Goal: Obtain resource: Obtain resource

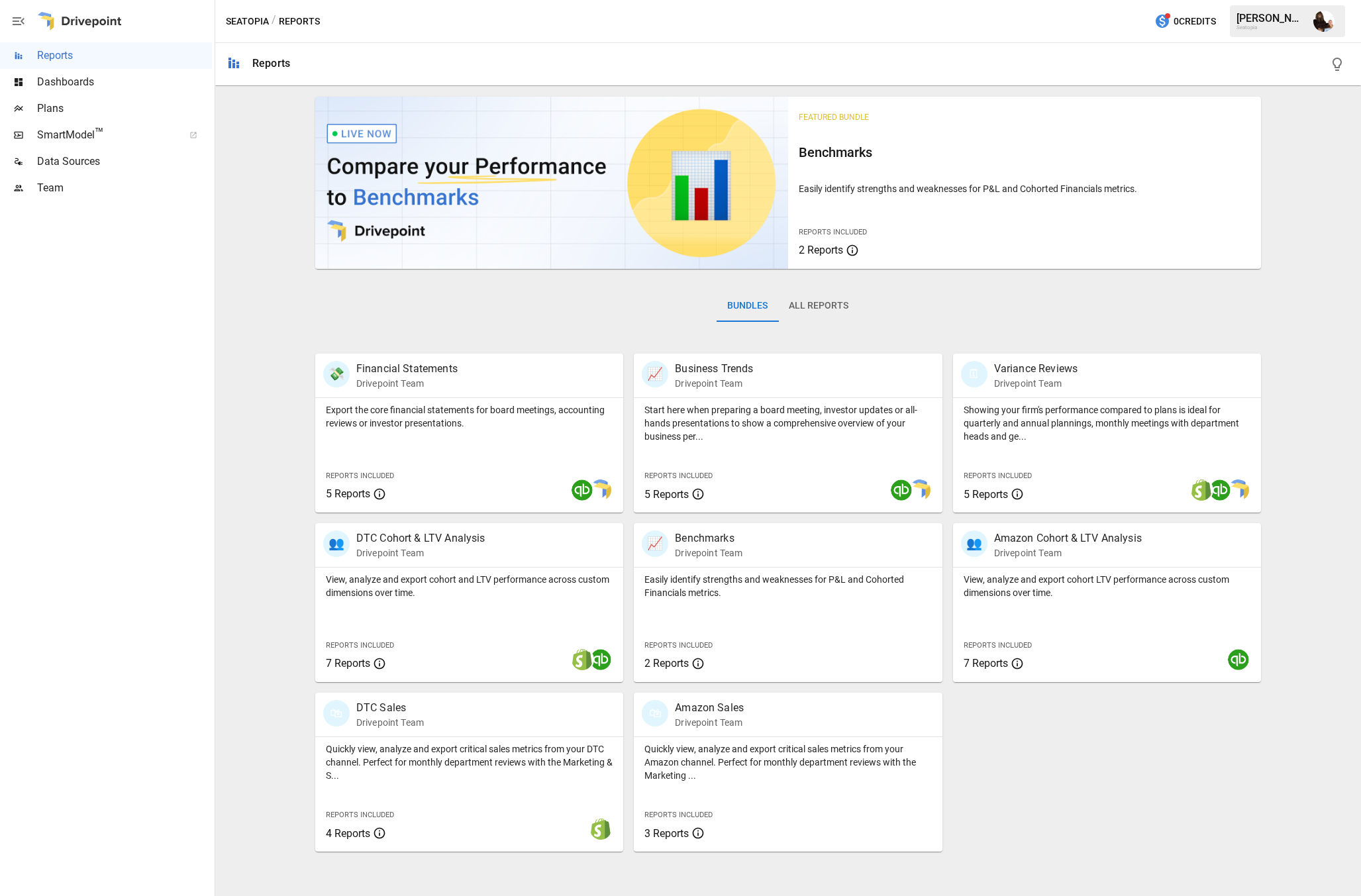
click at [70, 109] on span "Plans" at bounding box center [124, 108] width 175 height 16
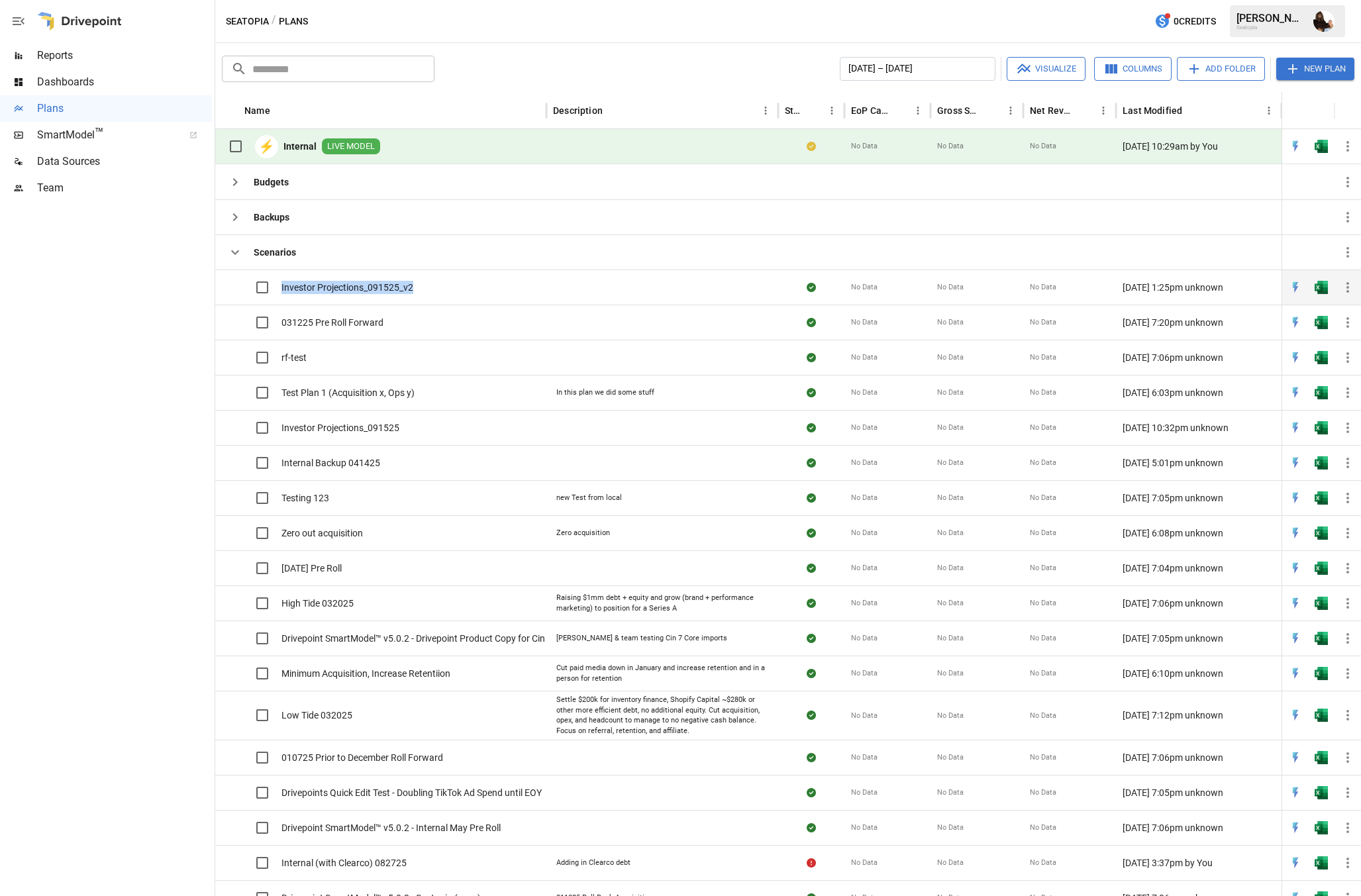
drag, startPoint x: 438, startPoint y: 288, endPoint x: 280, endPoint y: 293, distance: 158.1
click at [280, 293] on div "Investor Projections_091525_v2" at bounding box center [381, 287] width 331 height 35
copy span "Investor Projections_091525_v2"
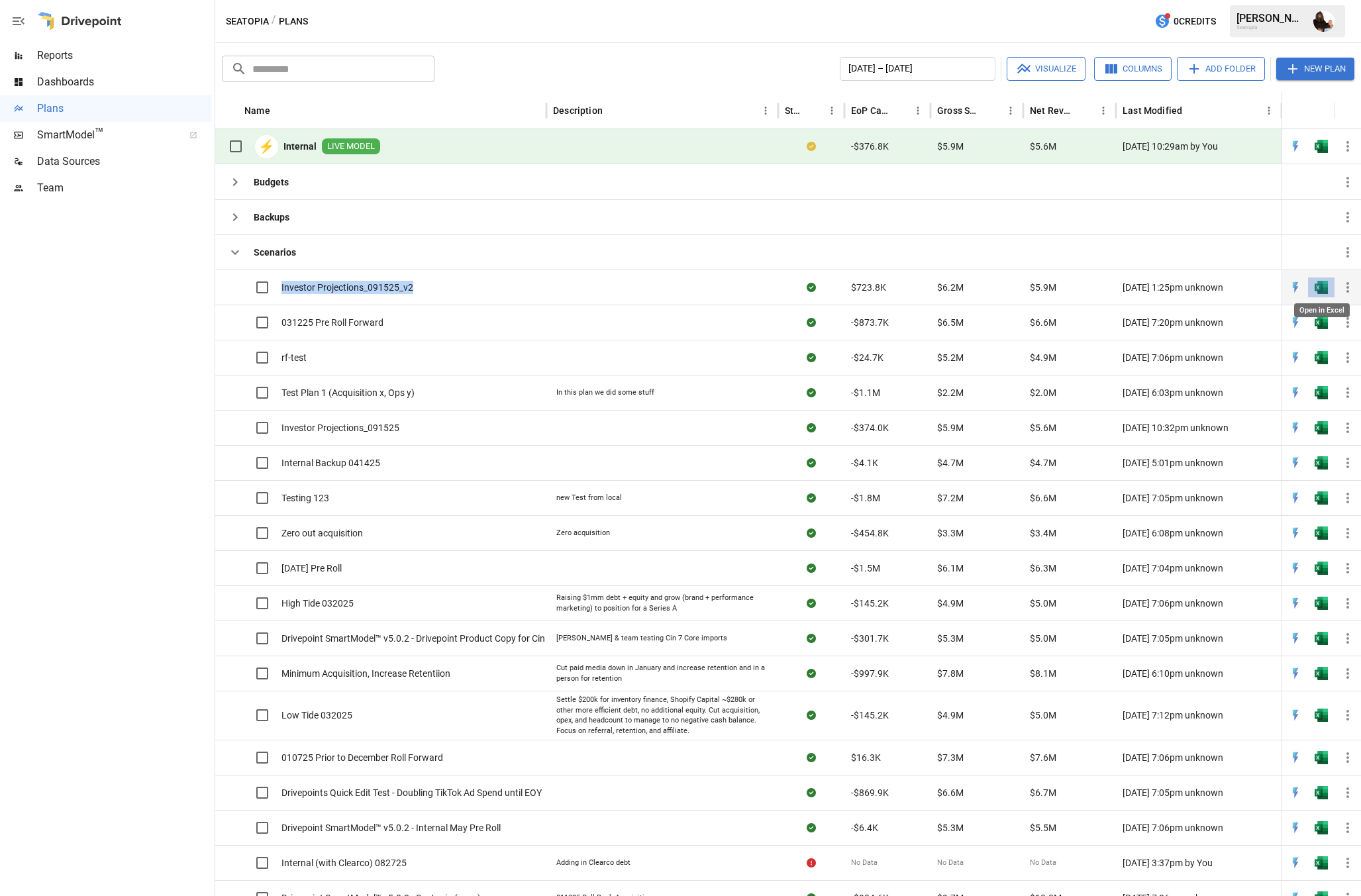
click at [1325, 288] on img "Open in Excel" at bounding box center [1322, 288] width 14 height 14
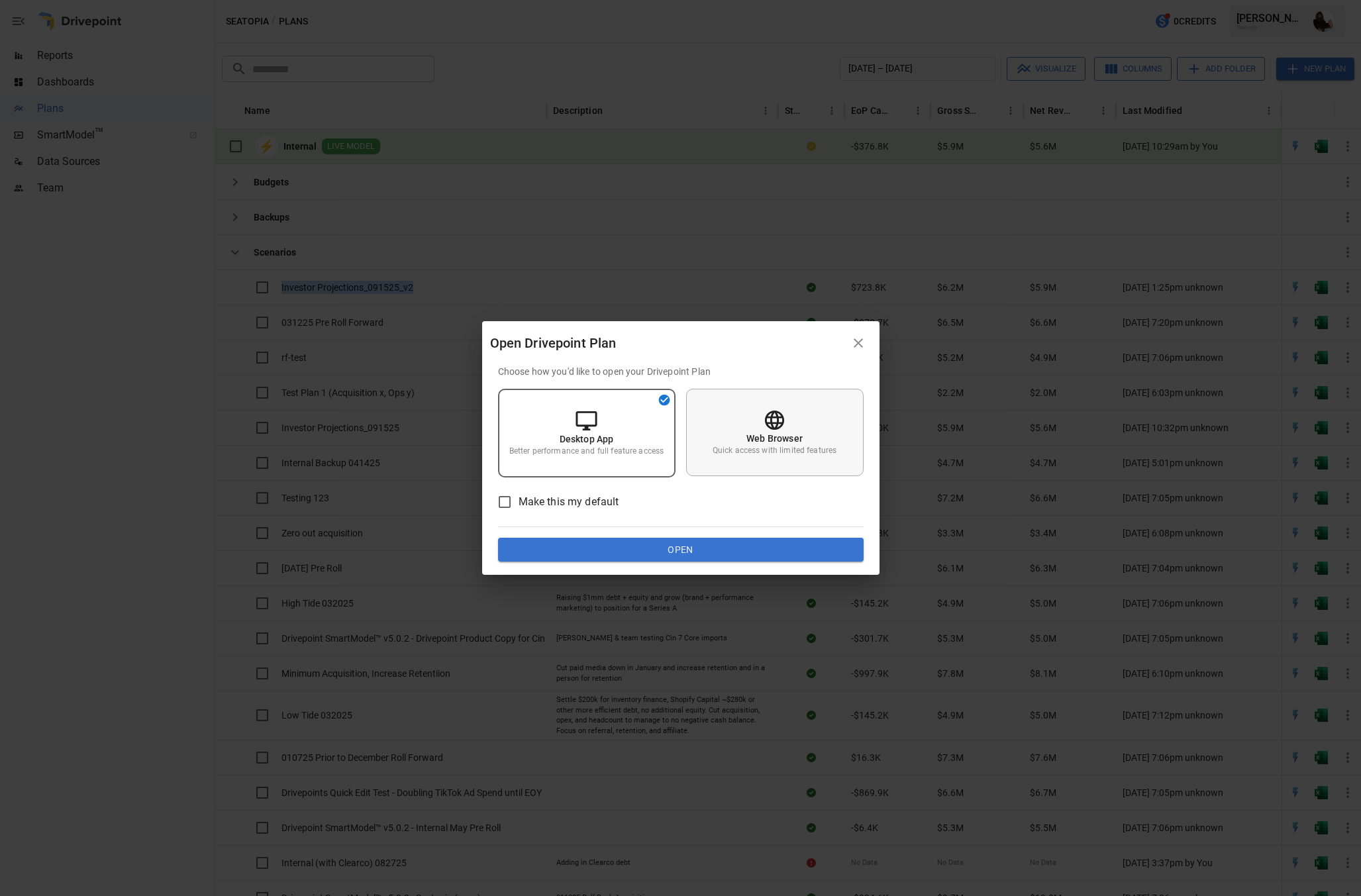
click at [763, 424] on icon at bounding box center [774, 420] width 23 height 23
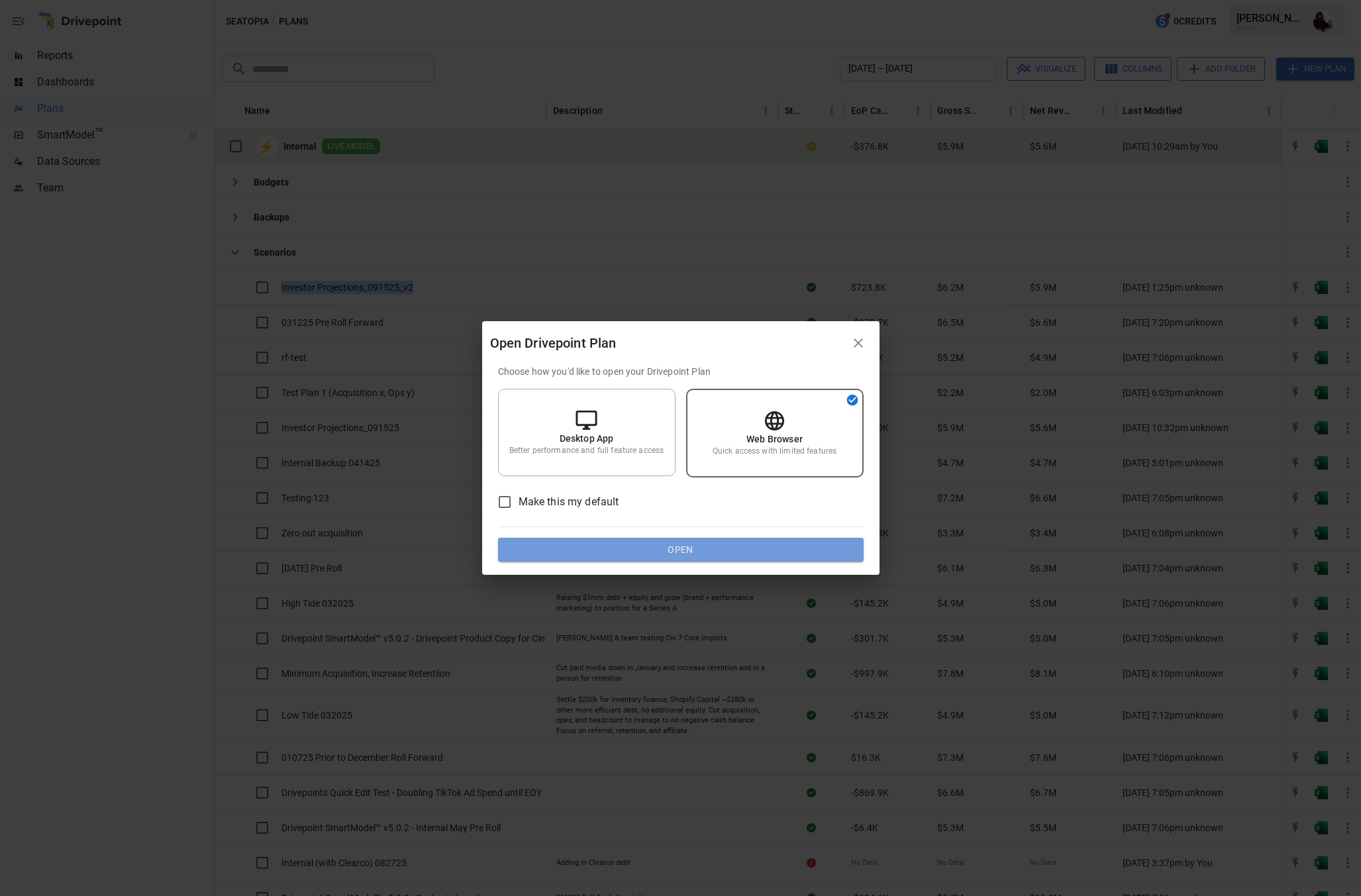
click at [649, 552] on button "Open" at bounding box center [680, 550] width 366 height 24
